Goal: Task Accomplishment & Management: Use online tool/utility

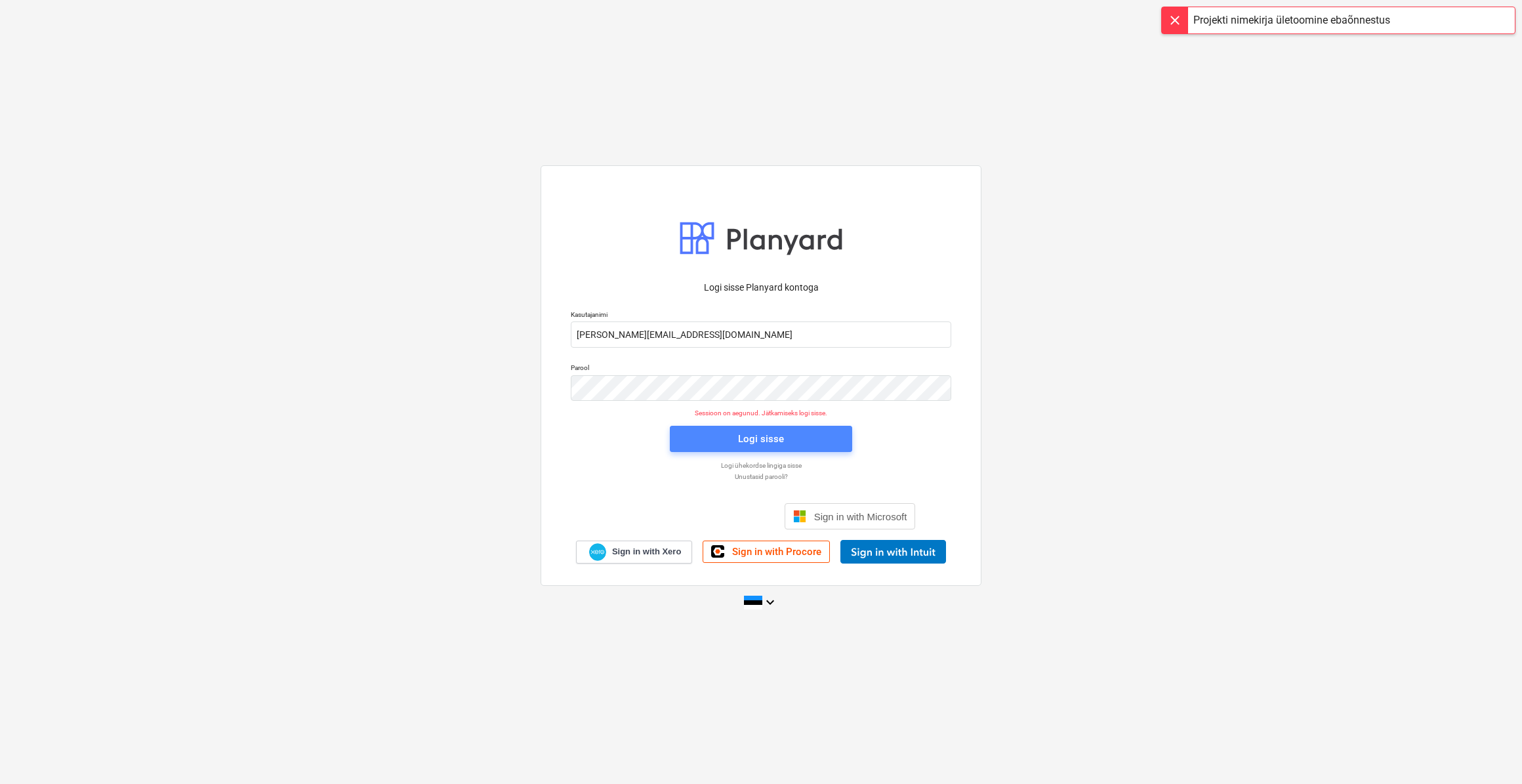
click at [769, 438] on div "Logi sisse" at bounding box center [761, 438] width 46 height 17
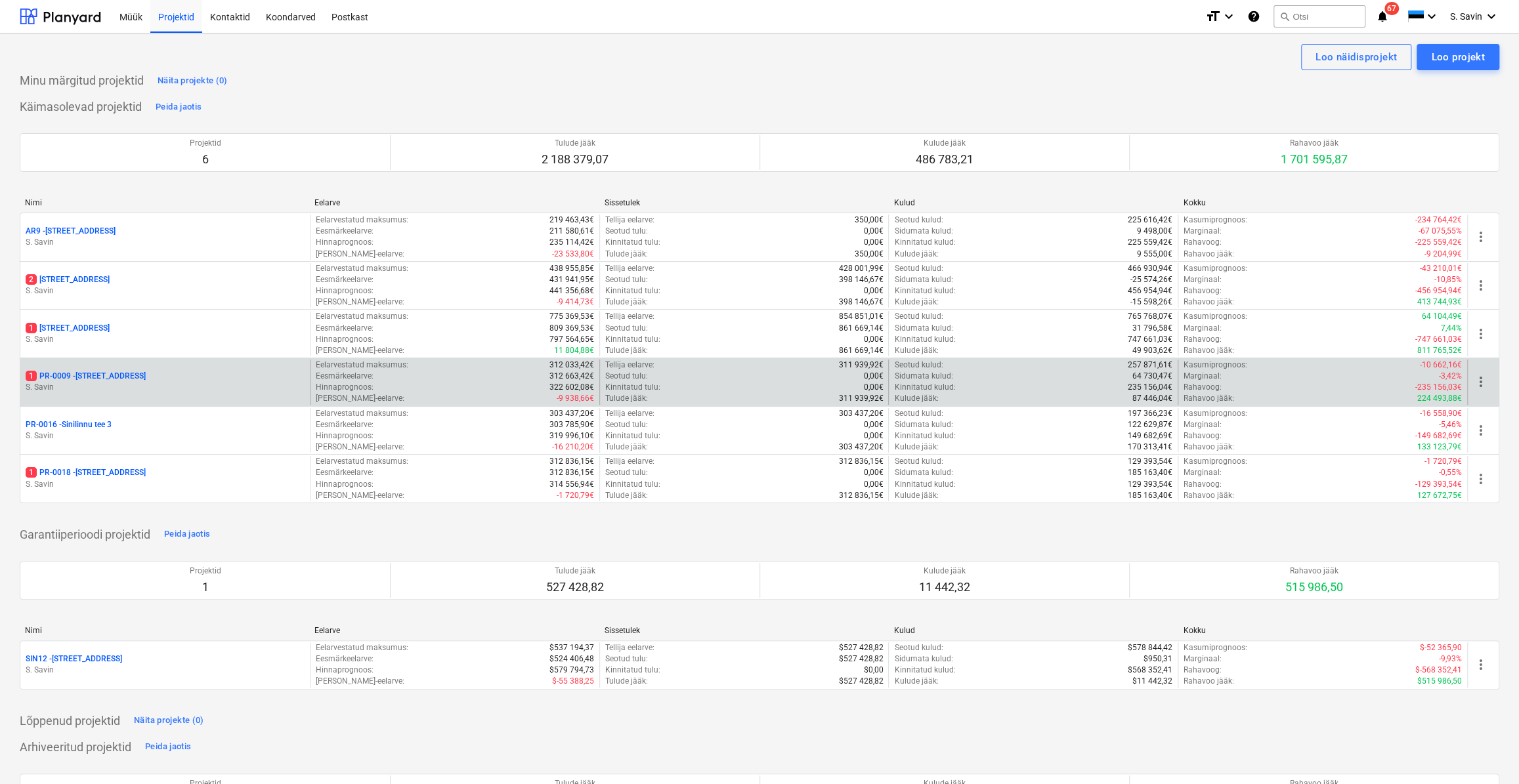
click at [109, 392] on p "S. Savin" at bounding box center [164, 387] width 279 height 12
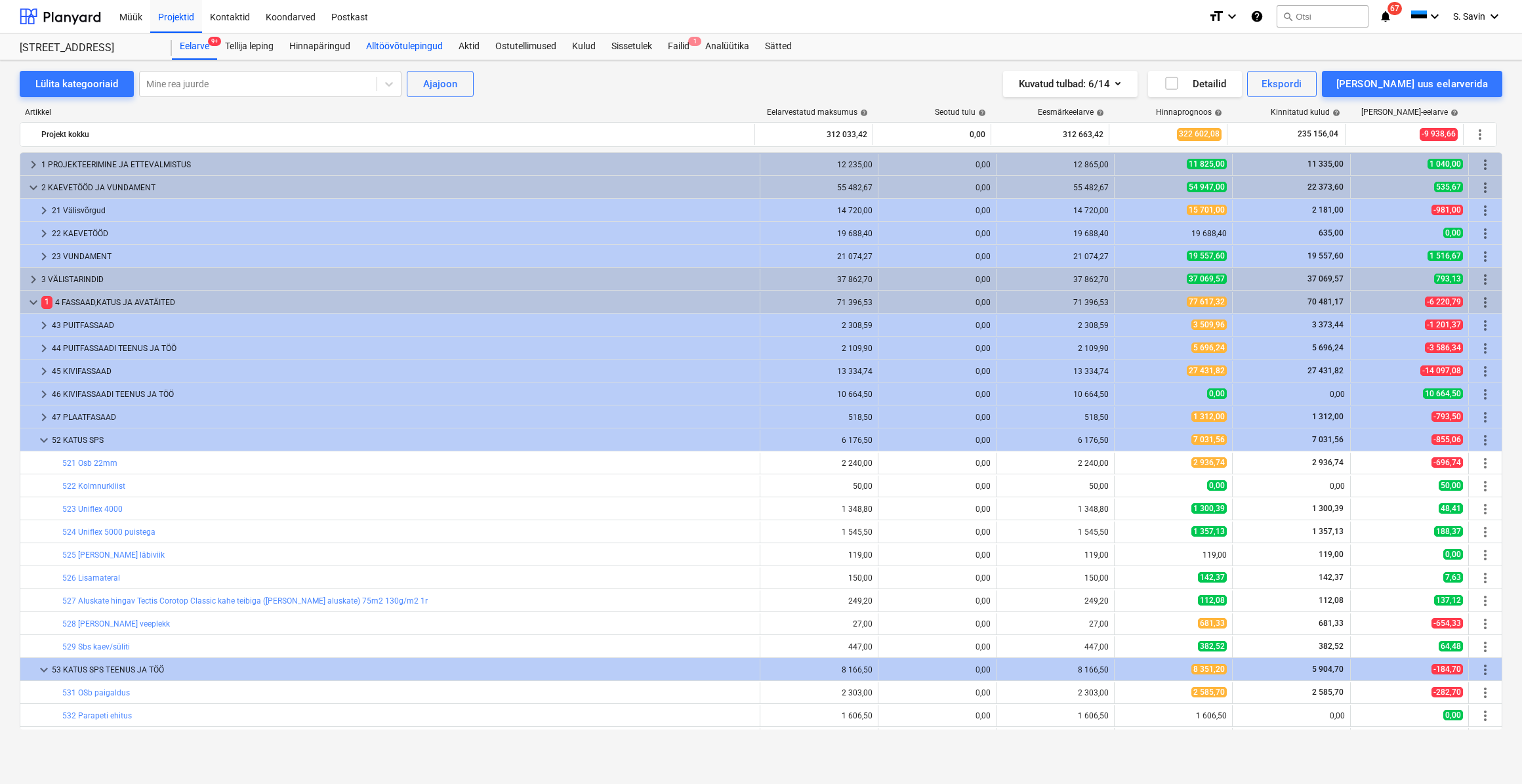
click at [434, 48] on div "Alltöövõtulepingud" at bounding box center [404, 47] width 92 height 26
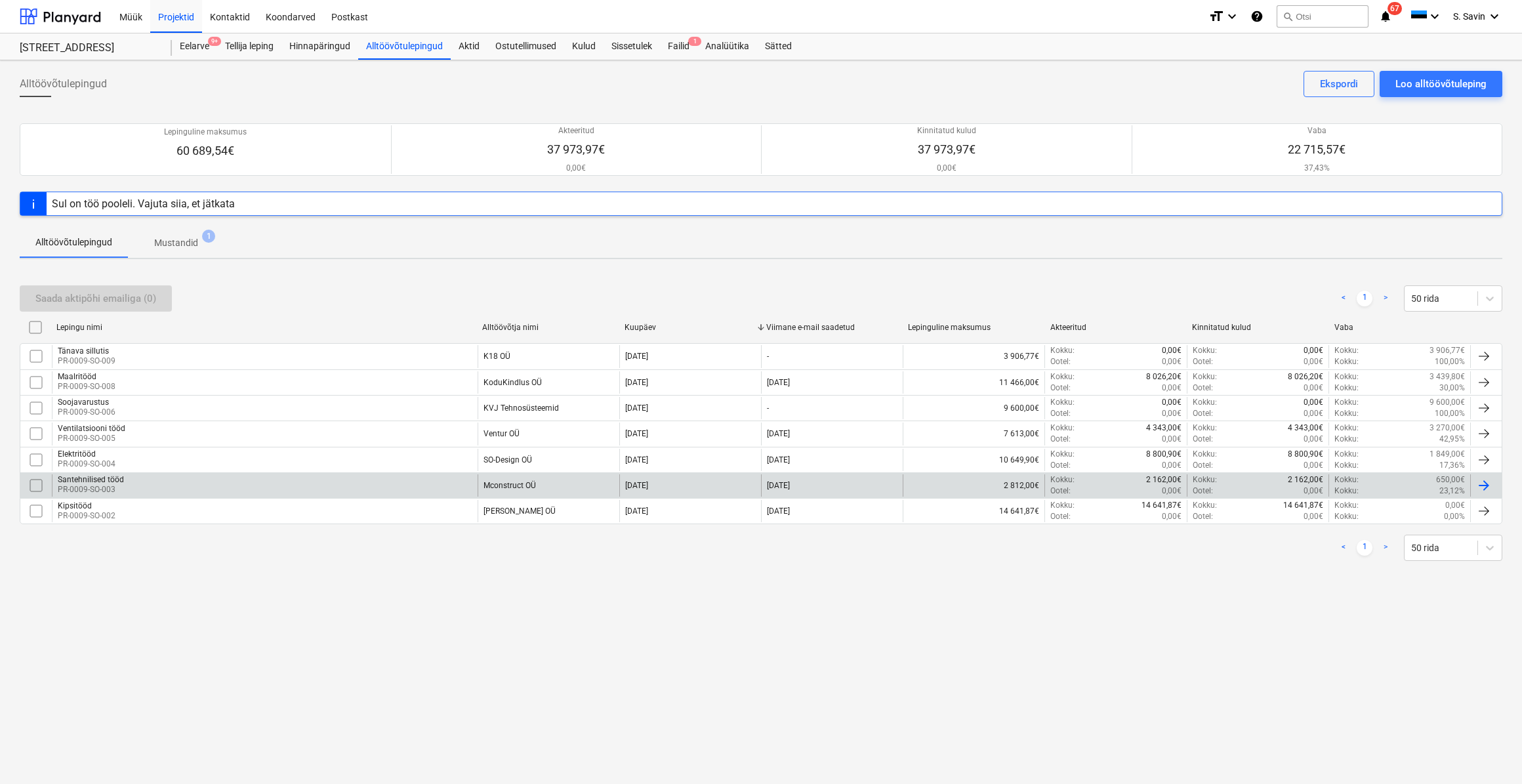
click at [144, 479] on div "Santehnilised tööd PR-0009-SO-003" at bounding box center [264, 485] width 425 height 22
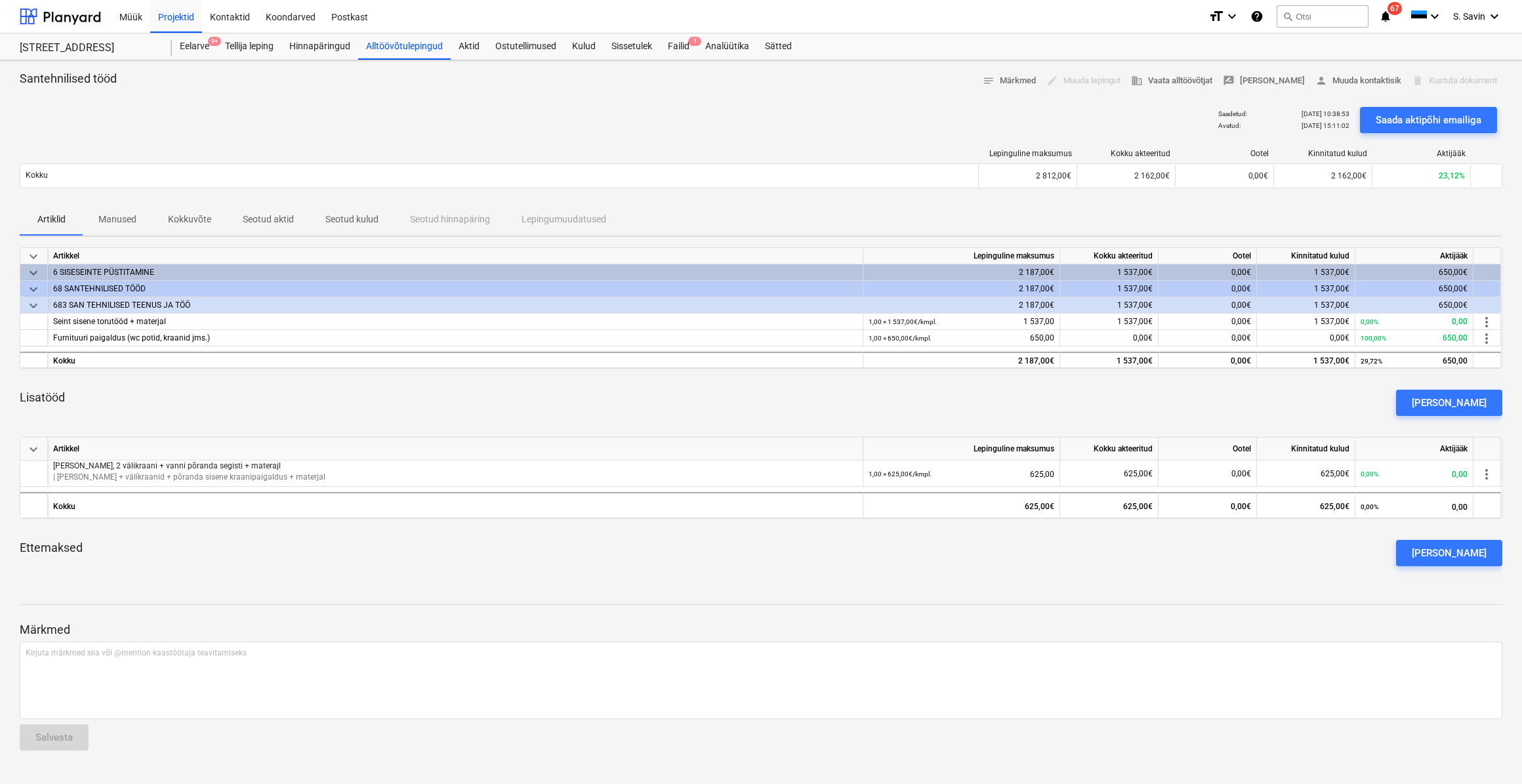
click at [0, 2] on html "Müük Projektid Kontaktid Koondarved Postkast format_size keyboard_arrow_down he…" at bounding box center [761, 392] width 1522 height 784
drag, startPoint x: 68, startPoint y: 396, endPoint x: 18, endPoint y: 400, distance: 50.2
click at [18, 400] on div "Santehnilised tööd notes Märkmed edit Muuda lepingut business Vaata alltöövõtja…" at bounding box center [761, 422] width 1522 height 723
drag, startPoint x: 18, startPoint y: 400, endPoint x: 72, endPoint y: 401, distance: 54.0
click at [78, 399] on div "Lisatööd [PERSON_NAME]" at bounding box center [761, 403] width 1482 height 48
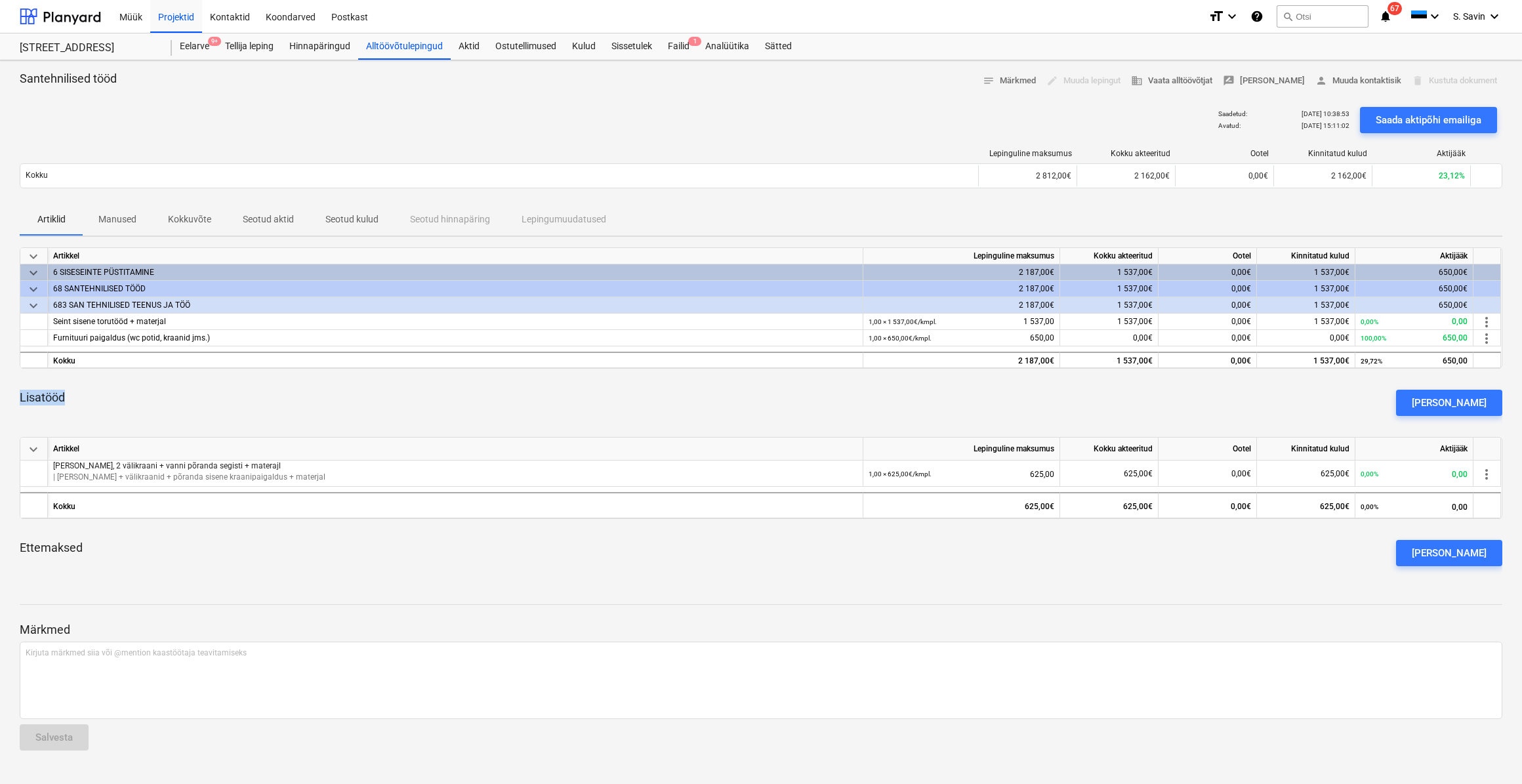
drag, startPoint x: 18, startPoint y: 396, endPoint x: 69, endPoint y: 397, distance: 51.0
click at [69, 397] on div "Santehnilised tööd notes Märkmed edit Muuda lepingut business Vaata alltöövõtja…" at bounding box center [761, 422] width 1522 height 723
click at [69, 398] on div "Lisatööd [PERSON_NAME]" at bounding box center [761, 403] width 1482 height 48
drag, startPoint x: 18, startPoint y: 395, endPoint x: 57, endPoint y: 402, distance: 39.6
click at [57, 402] on div "Santehnilised tööd notes Märkmed edit Muuda lepingut business Vaata alltöövõtja…" at bounding box center [761, 422] width 1522 height 723
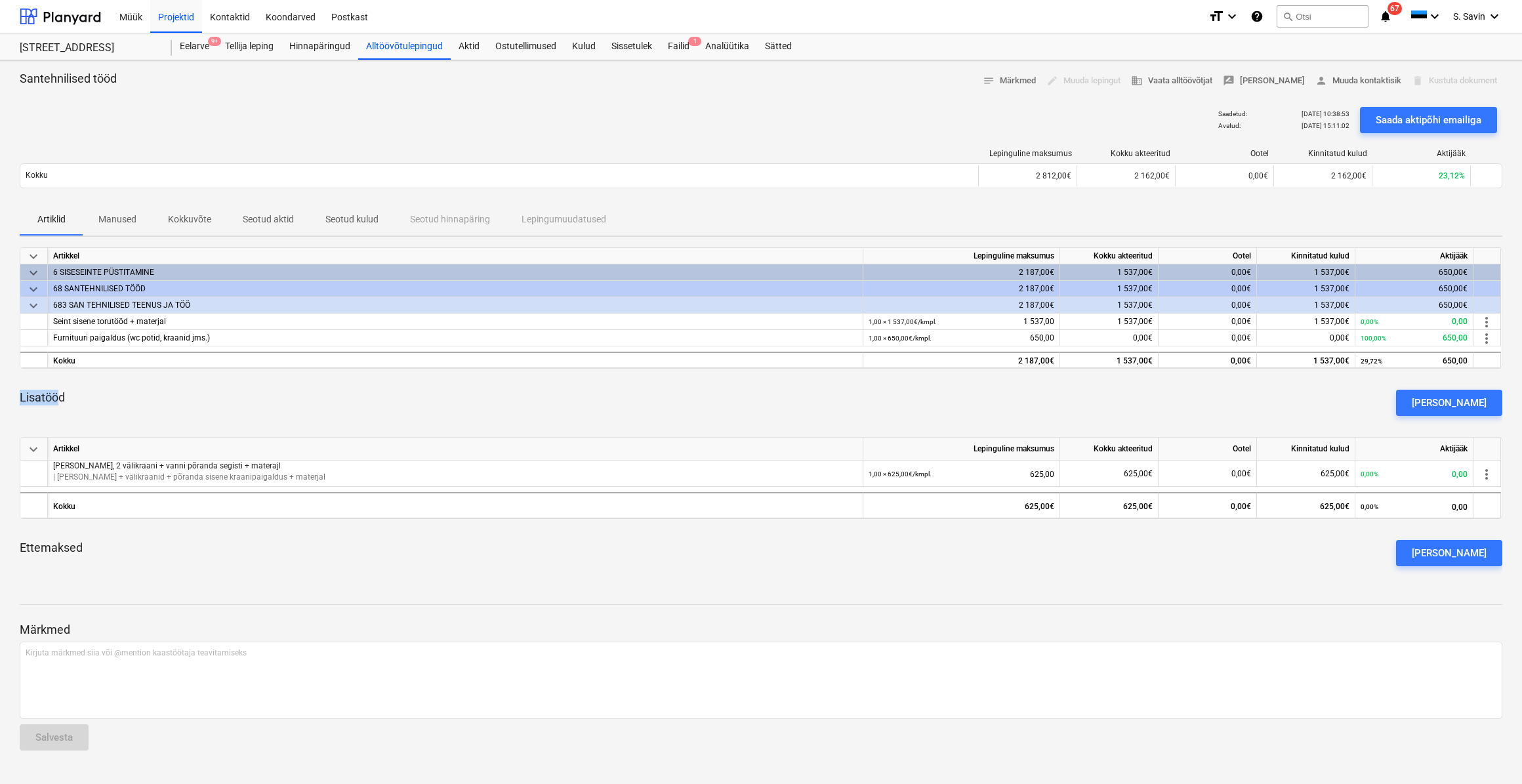
drag, startPoint x: 57, startPoint y: 402, endPoint x: 38, endPoint y: 400, distance: 19.1
click at [38, 400] on p "Lisatööd" at bounding box center [42, 397] width 45 height 16
click at [38, 398] on p "Lisatööd" at bounding box center [42, 397] width 45 height 16
drag, startPoint x: 42, startPoint y: 395, endPoint x: 56, endPoint y: 395, distance: 14.0
click at [56, 395] on p "Lisatööd" at bounding box center [42, 397] width 45 height 16
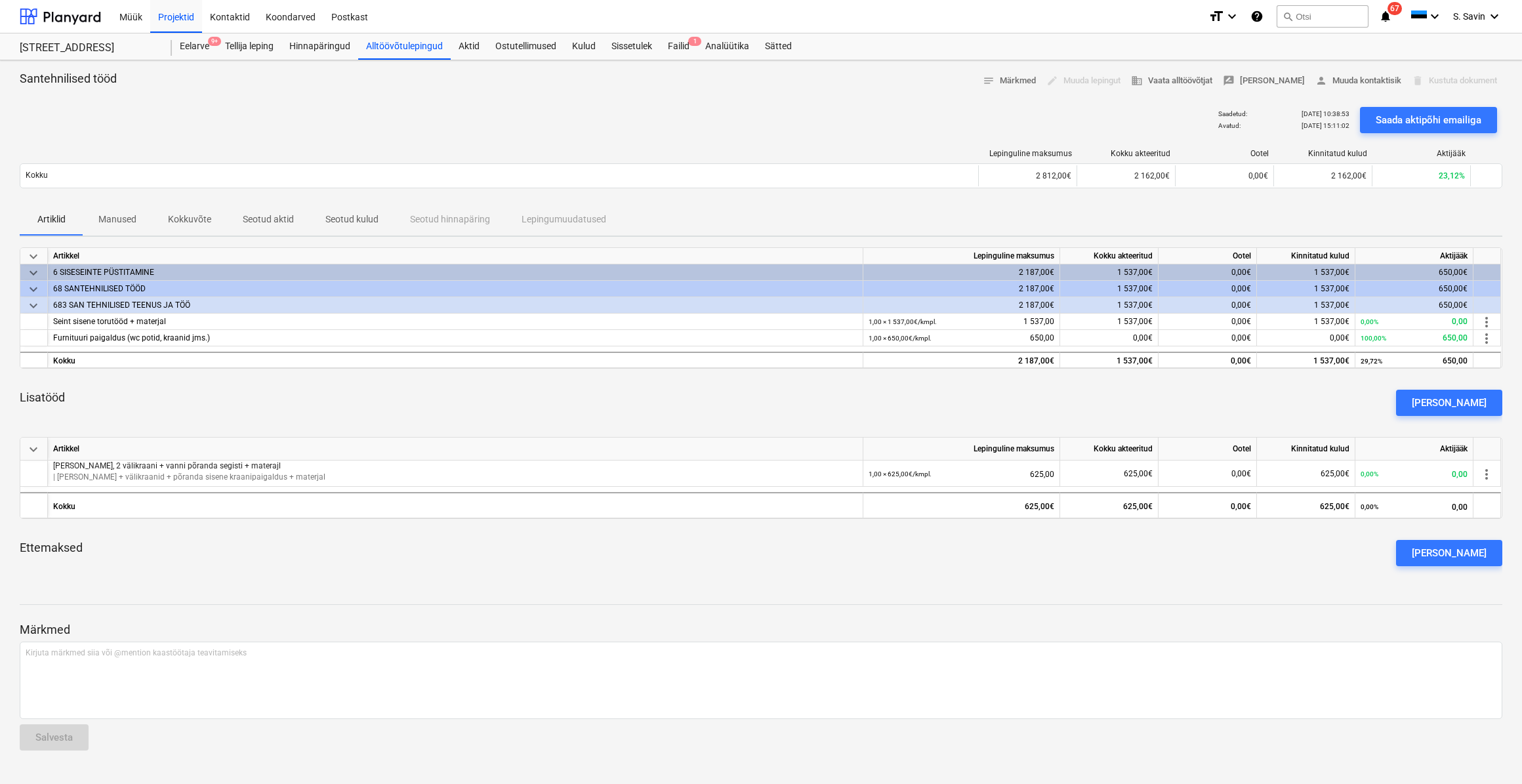
click at [65, 395] on p "Lisatööd" at bounding box center [42, 397] width 45 height 16
click at [69, 399] on div "Lisatööd [PERSON_NAME]" at bounding box center [761, 403] width 1482 height 48
drag, startPoint x: 65, startPoint y: 396, endPoint x: 92, endPoint y: 401, distance: 27.5
click at [92, 401] on div "Lisatööd [PERSON_NAME]" at bounding box center [761, 403] width 1482 height 48
click at [78, 401] on div "Lisatööd [PERSON_NAME]" at bounding box center [761, 403] width 1482 height 48
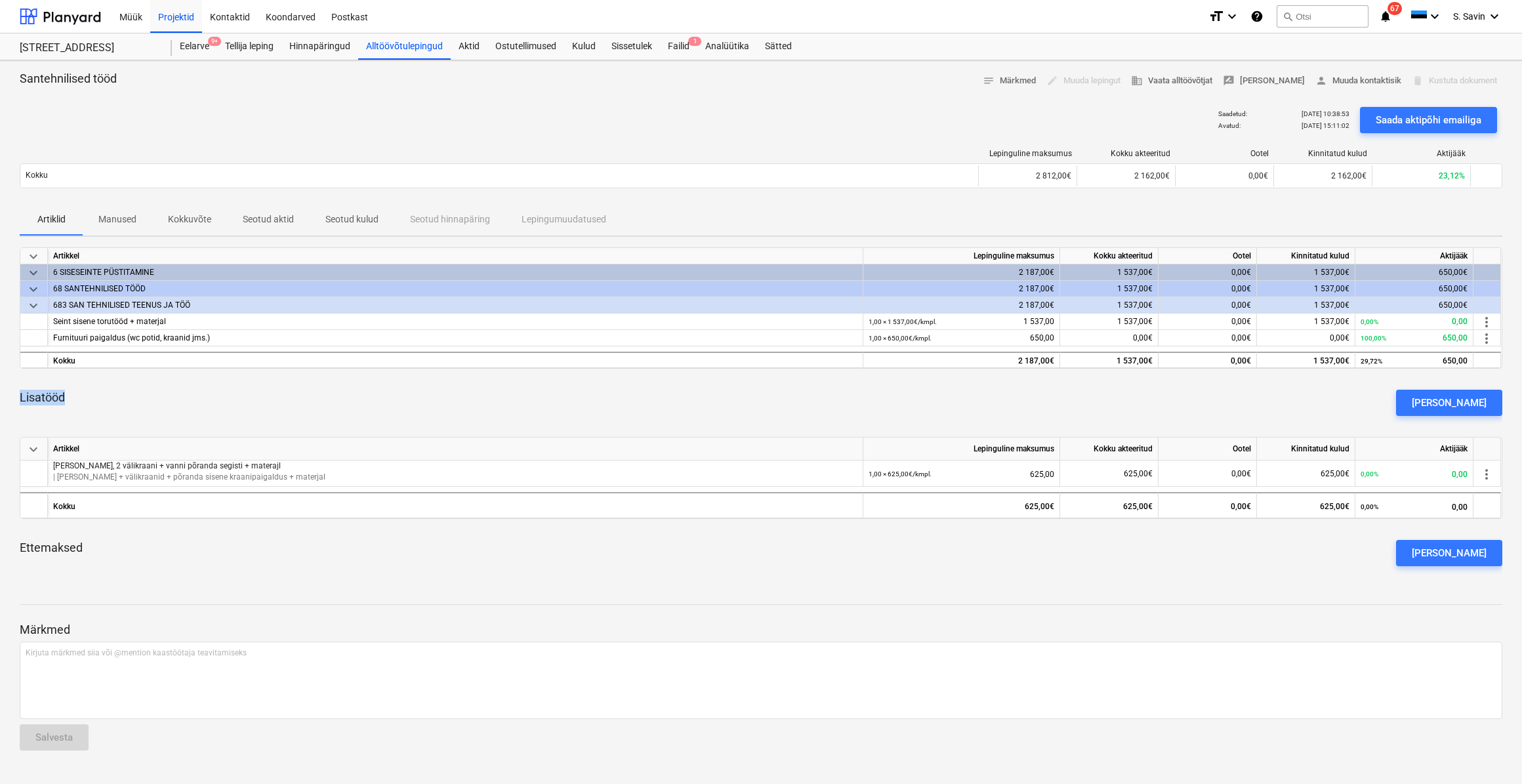
drag, startPoint x: 68, startPoint y: 399, endPoint x: 19, endPoint y: 406, distance: 49.5
click at [19, 406] on div "Santehnilised tööd notes Märkmed edit Muuda lepingut business Vaata alltöövõtja…" at bounding box center [761, 422] width 1522 height 723
drag, startPoint x: 19, startPoint y: 406, endPoint x: 96, endPoint y: 400, distance: 77.2
click at [100, 399] on div "Lisatööd [PERSON_NAME]" at bounding box center [761, 403] width 1482 height 48
drag, startPoint x: 19, startPoint y: 398, endPoint x: 70, endPoint y: 399, distance: 51.0
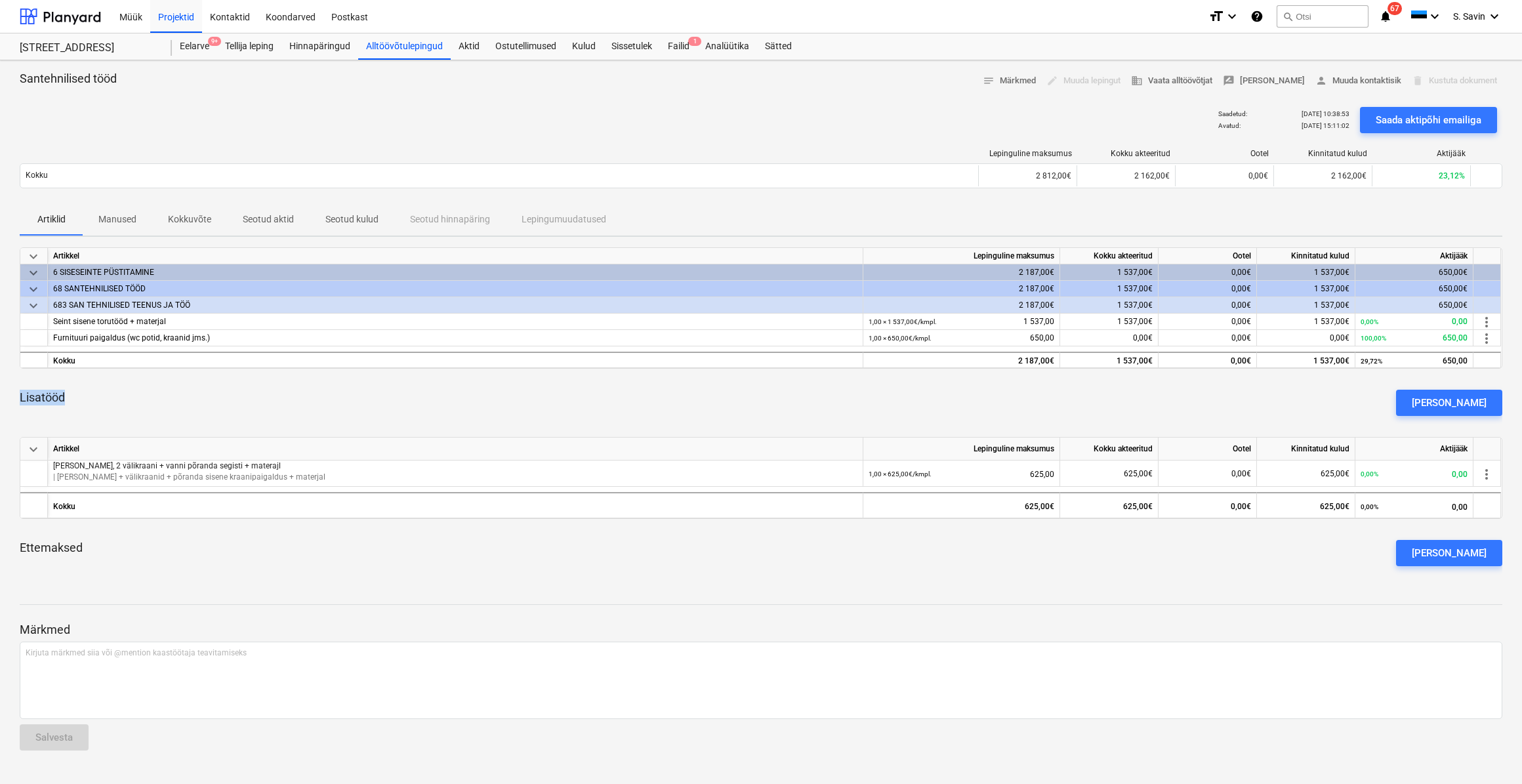
click at [70, 399] on div "Santehnilised tööd notes Märkmed edit Muuda lepingut business Vaata alltöövõtja…" at bounding box center [761, 422] width 1522 height 723
drag, startPoint x: 70, startPoint y: 399, endPoint x: 82, endPoint y: 398, distance: 12.0
click at [82, 398] on div "Lisatööd [PERSON_NAME]" at bounding box center [761, 403] width 1482 height 48
drag, startPoint x: 20, startPoint y: 401, endPoint x: 68, endPoint y: 400, distance: 48.0
click at [68, 400] on div "Lisatööd [PERSON_NAME]" at bounding box center [761, 403] width 1482 height 48
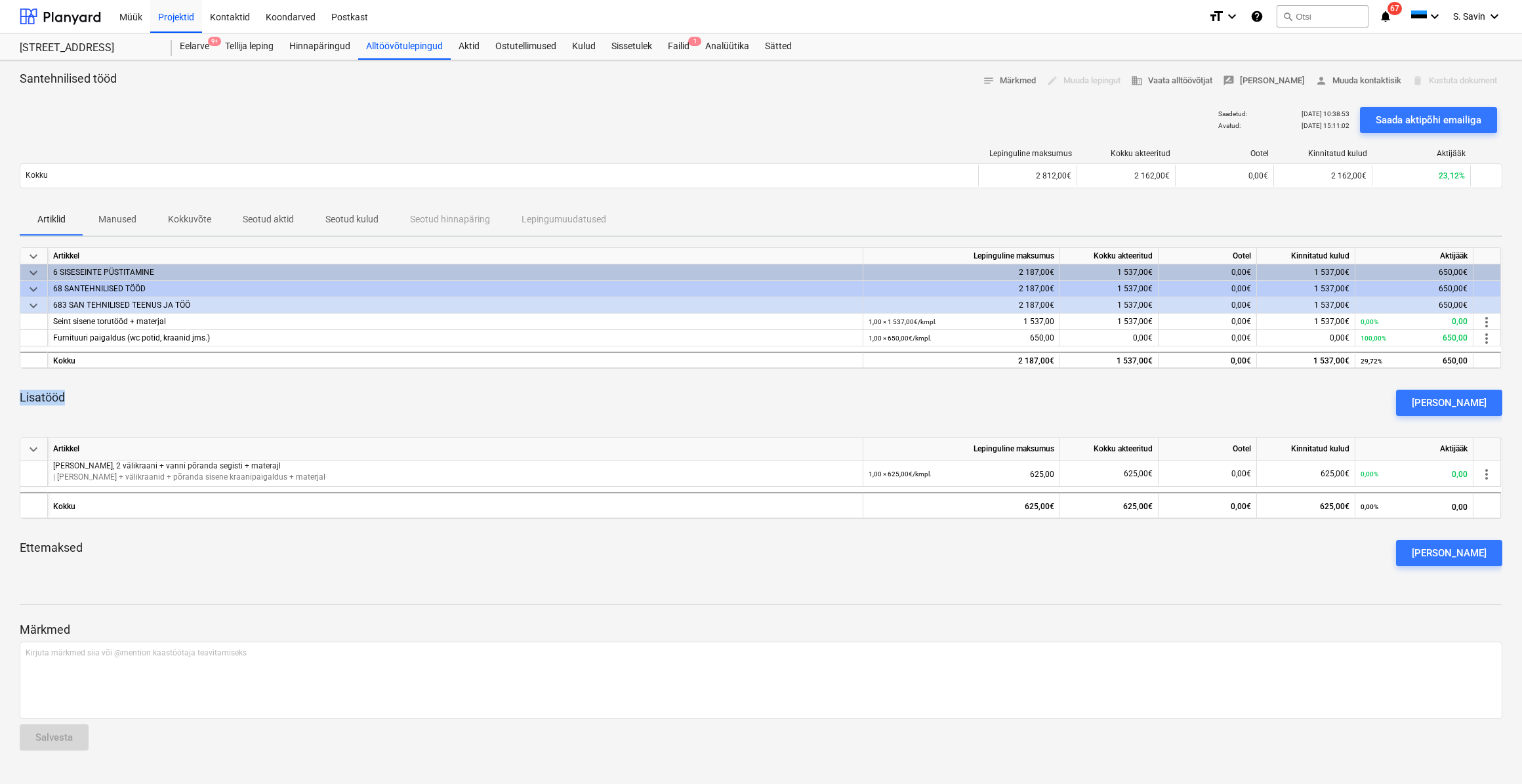
click at [74, 398] on div "Lisatööd [PERSON_NAME]" at bounding box center [761, 403] width 1482 height 48
drag, startPoint x: 18, startPoint y: 398, endPoint x: 74, endPoint y: 397, distance: 56.0
click at [74, 397] on div "Santehnilised tööd notes Märkmed edit Muuda lepingut business Vaata alltöövõtja…" at bounding box center [761, 422] width 1522 height 723
click at [75, 397] on div "Lisatööd [PERSON_NAME]" at bounding box center [761, 403] width 1482 height 48
click at [19, 398] on div "Santehnilised tööd notes Märkmed edit Muuda lepingut business Vaata alltöövõtja…" at bounding box center [761, 422] width 1522 height 723
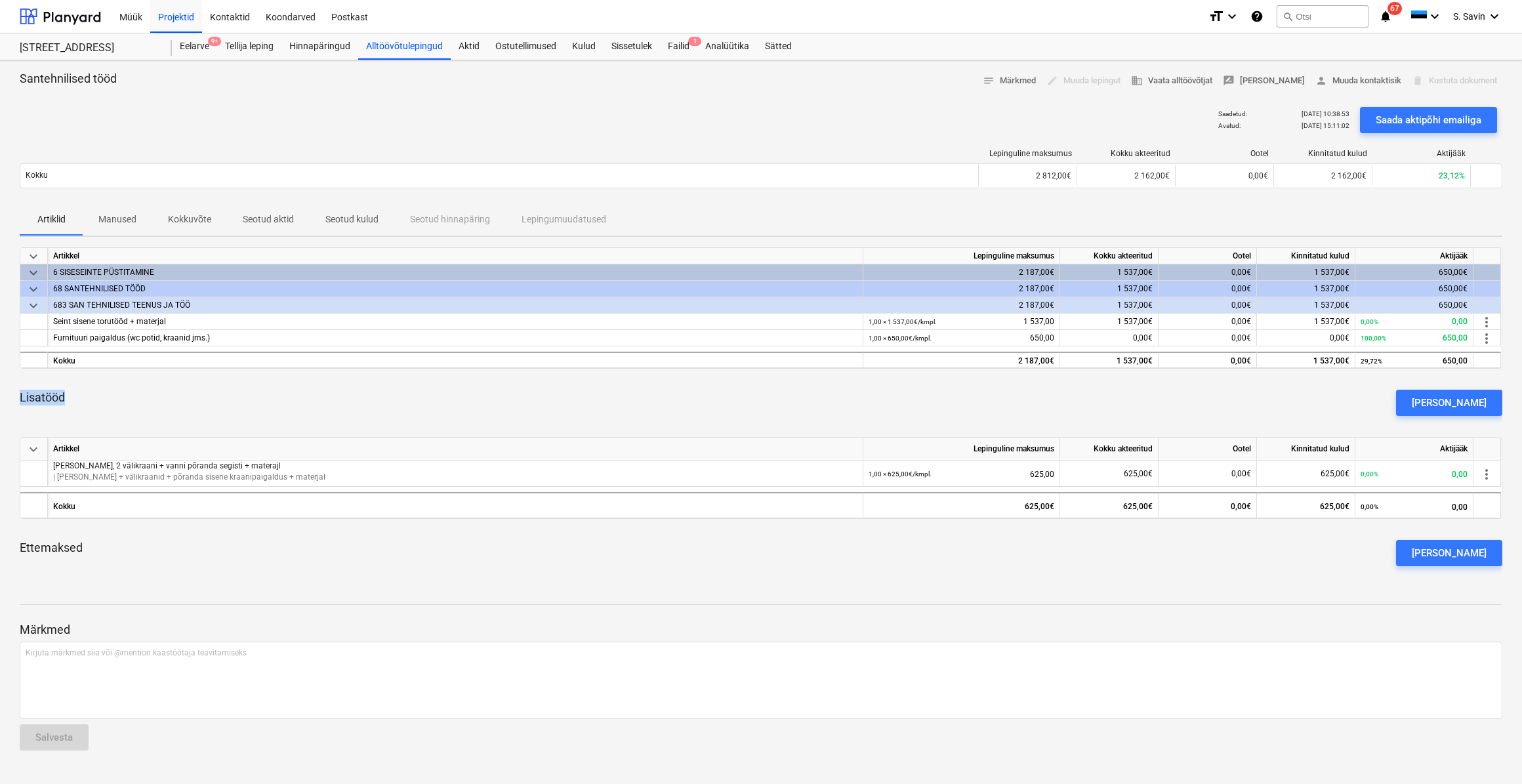
drag, startPoint x: 19, startPoint y: 397, endPoint x: 52, endPoint y: 397, distance: 33.0
click at [52, 397] on p "Lisatööd" at bounding box center [42, 397] width 45 height 16
drag, startPoint x: 52, startPoint y: 397, endPoint x: 70, endPoint y: 396, distance: 18.0
click at [70, 396] on div "Lisatööd [PERSON_NAME]" at bounding box center [761, 403] width 1482 height 48
drag, startPoint x: 65, startPoint y: 398, endPoint x: 98, endPoint y: 407, distance: 34.2
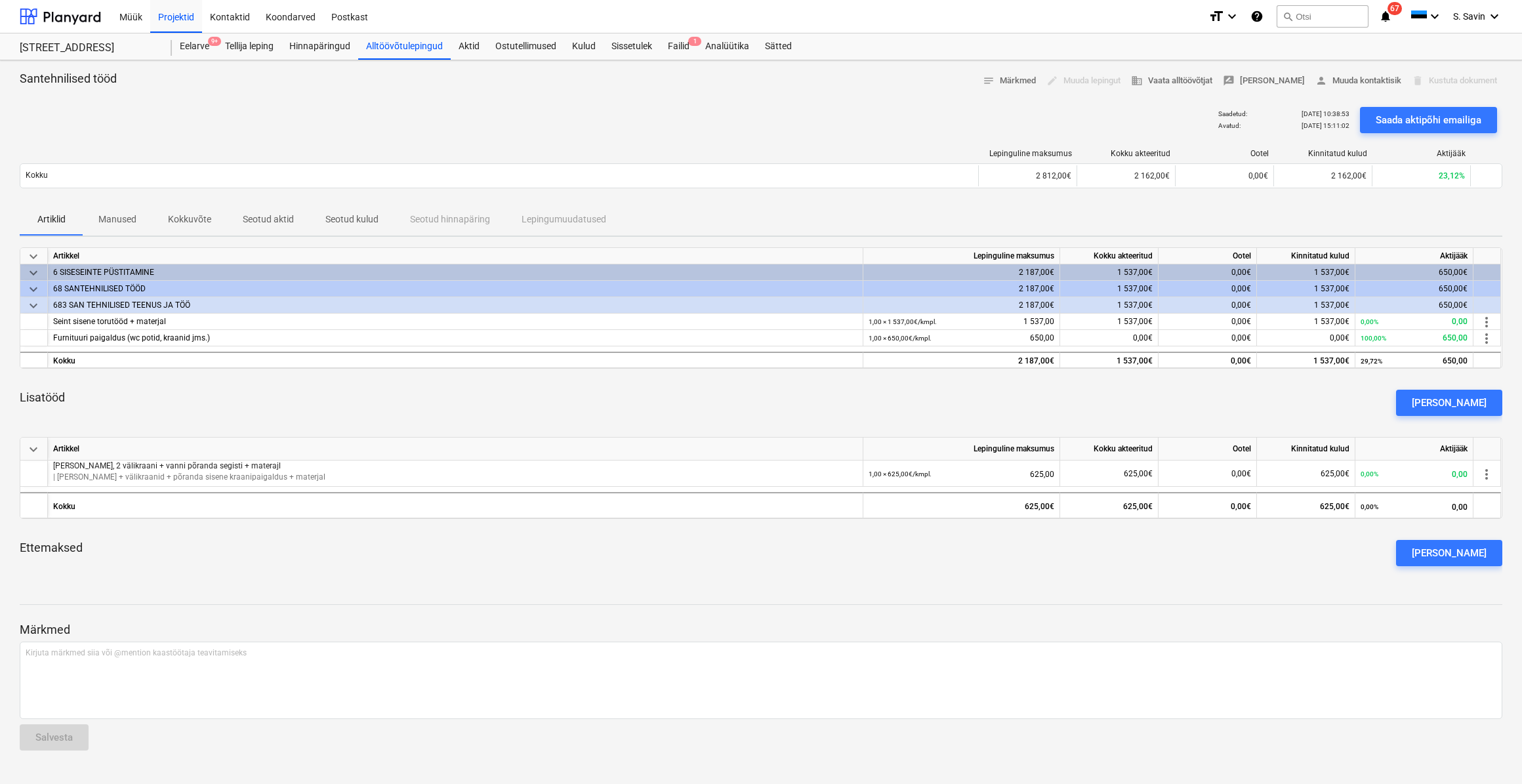
click at [98, 407] on div "Lisatööd [PERSON_NAME]" at bounding box center [761, 403] width 1482 height 48
